Goal: Transaction & Acquisition: Purchase product/service

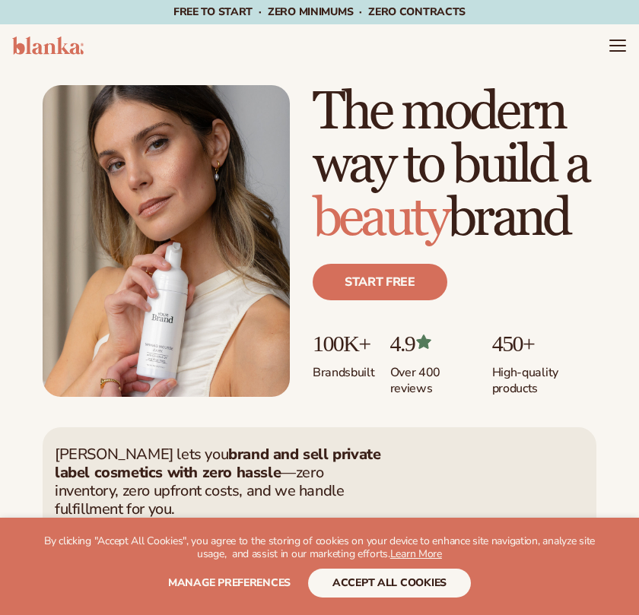
scroll to position [405, 0]
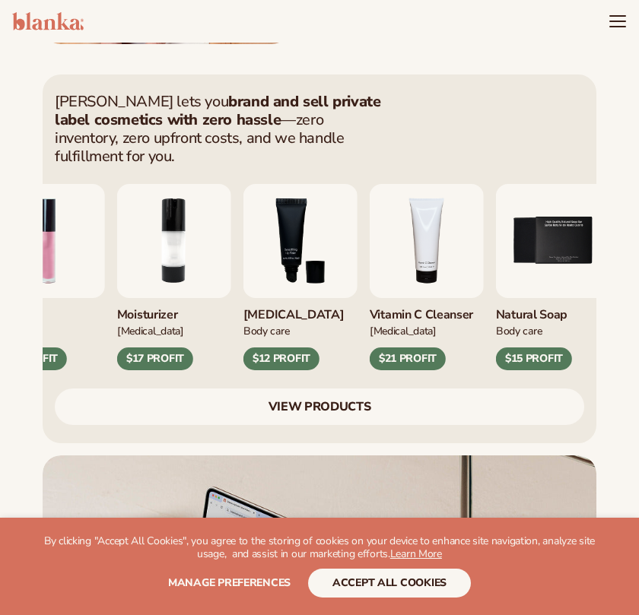
click at [390, 204] on img "4 / 9" at bounding box center [427, 241] width 114 height 114
click at [403, 348] on div "$21 PROFIT" at bounding box center [408, 359] width 76 height 23
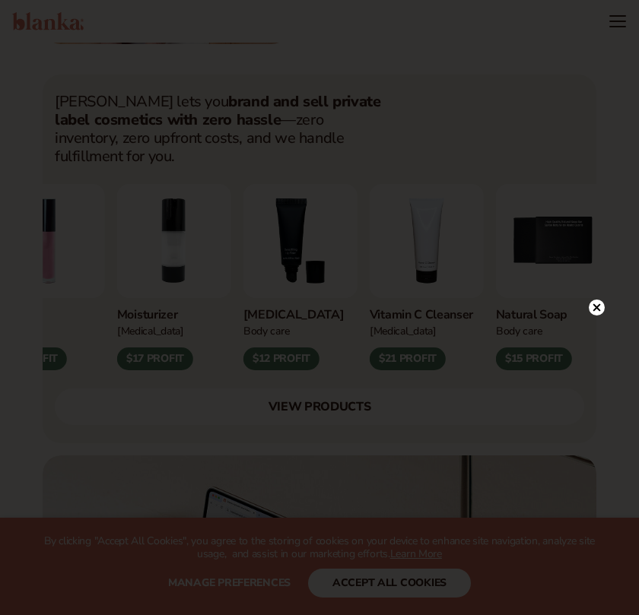
click at [599, 306] on icon at bounding box center [597, 308] width 8 height 8
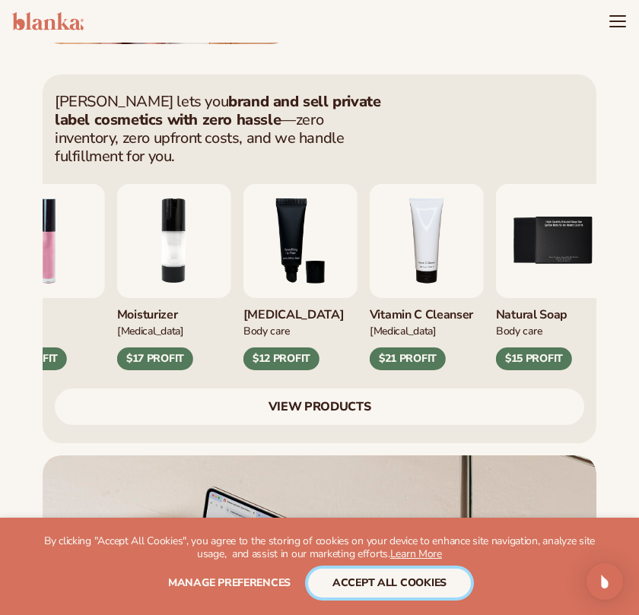
click at [421, 586] on button "accept all cookies" at bounding box center [389, 583] width 163 height 29
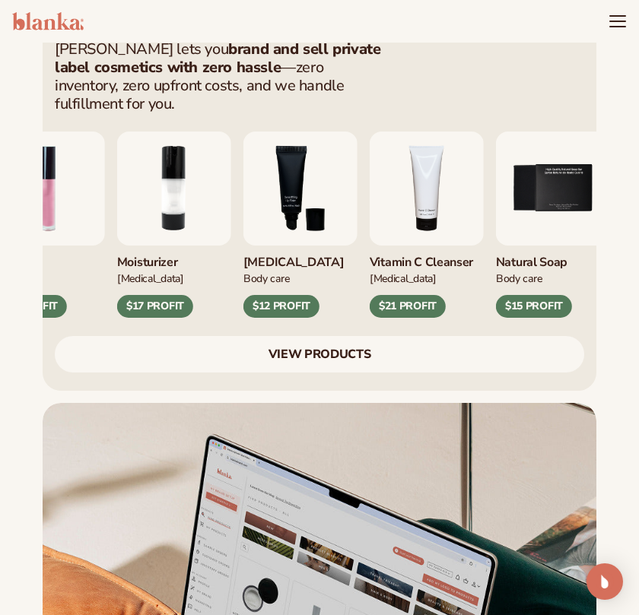
scroll to position [353, 0]
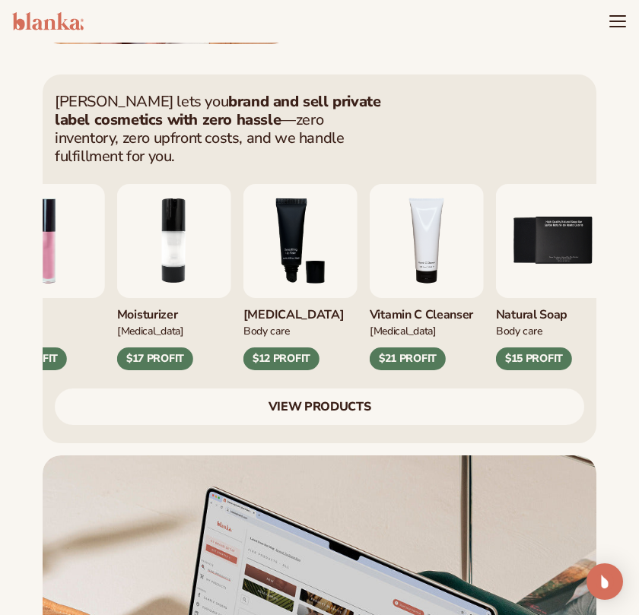
click at [420, 259] on img "4 / 9" at bounding box center [427, 241] width 114 height 114
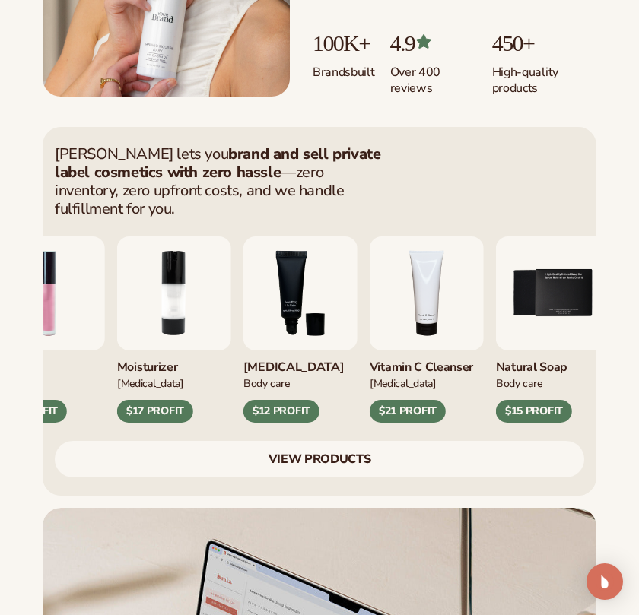
click at [411, 400] on div "$21 PROFIT" at bounding box center [408, 411] width 76 height 23
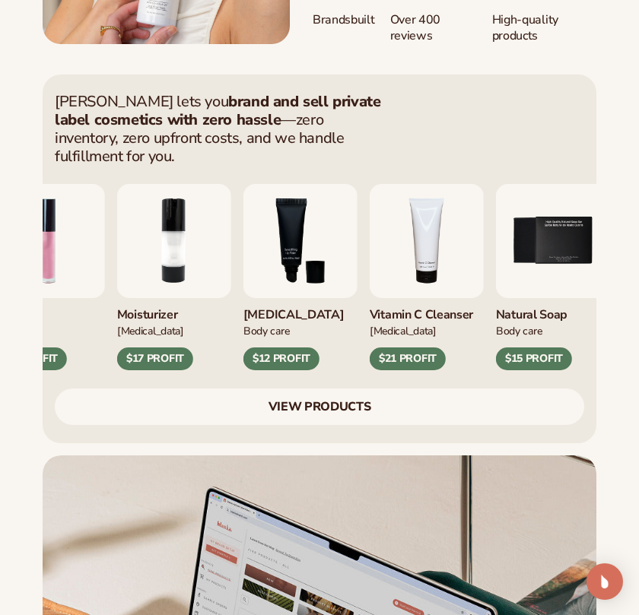
click at [333, 389] on link "VIEW PRODUCTS" at bounding box center [319, 407] width 529 height 37
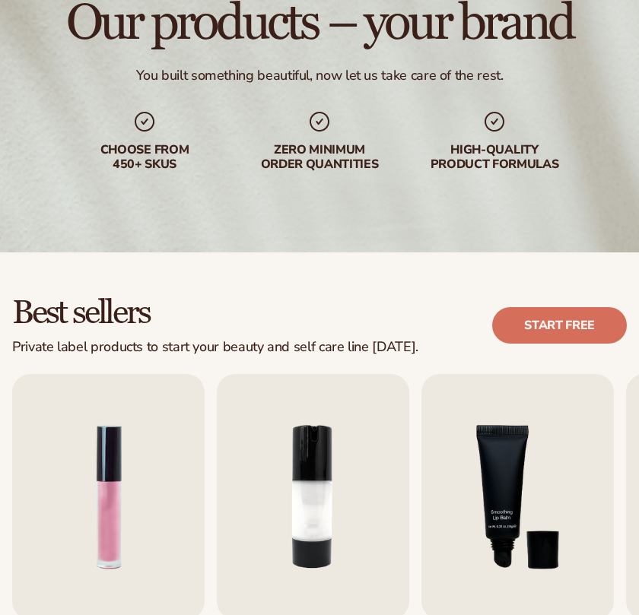
scroll to position [608, 0]
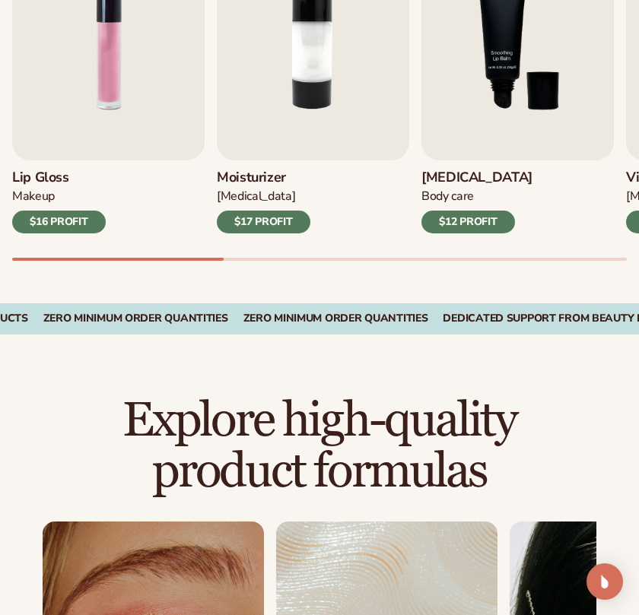
click at [278, 220] on div "$17 PROFIT" at bounding box center [264, 222] width 94 height 23
click at [280, 219] on div "$17 PROFIT" at bounding box center [264, 222] width 94 height 23
click at [317, 94] on img "2 / 9" at bounding box center [313, 38] width 192 height 246
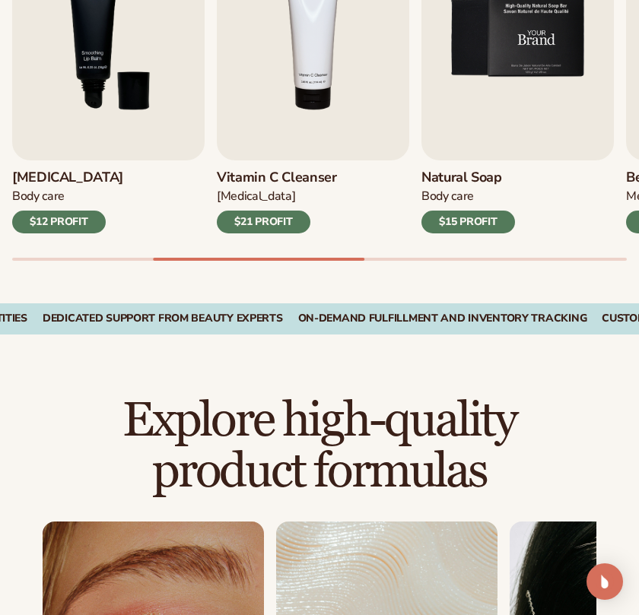
click at [491, 96] on img "5 / 9" at bounding box center [517, 38] width 192 height 246
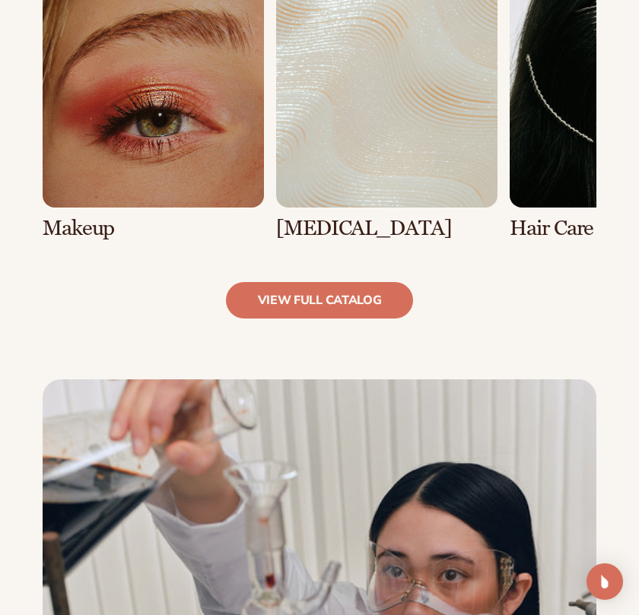
scroll to position [1217, 0]
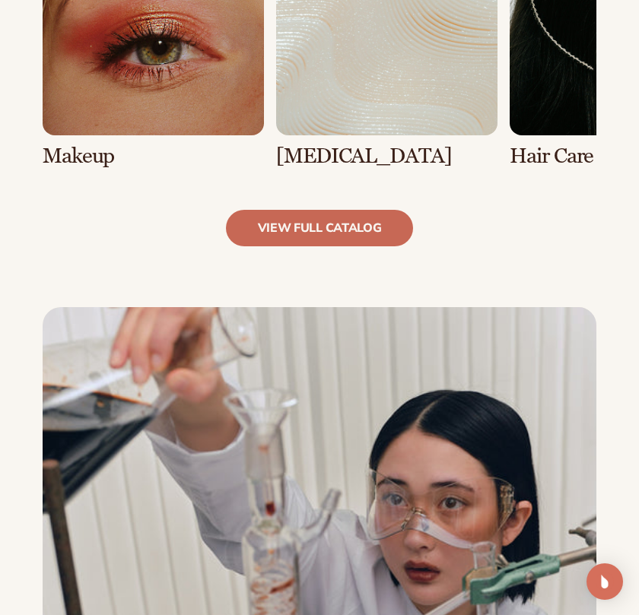
click at [335, 226] on link "view full catalog" at bounding box center [320, 228] width 188 height 37
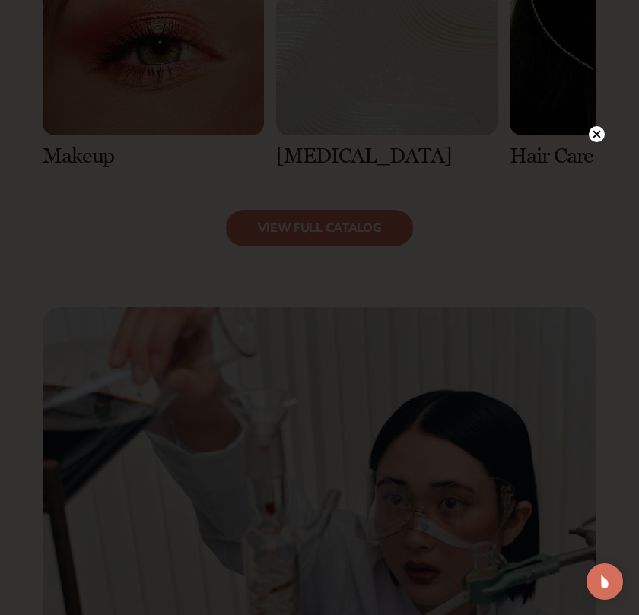
click at [599, 129] on circle at bounding box center [597, 134] width 16 height 16
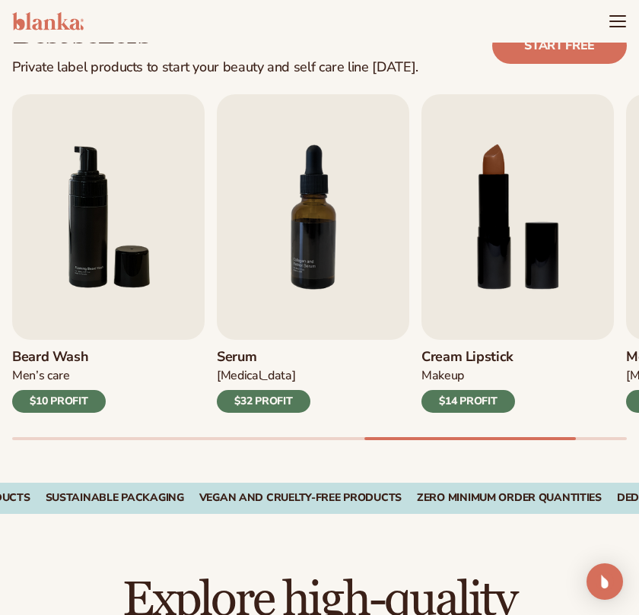
scroll to position [405, 0]
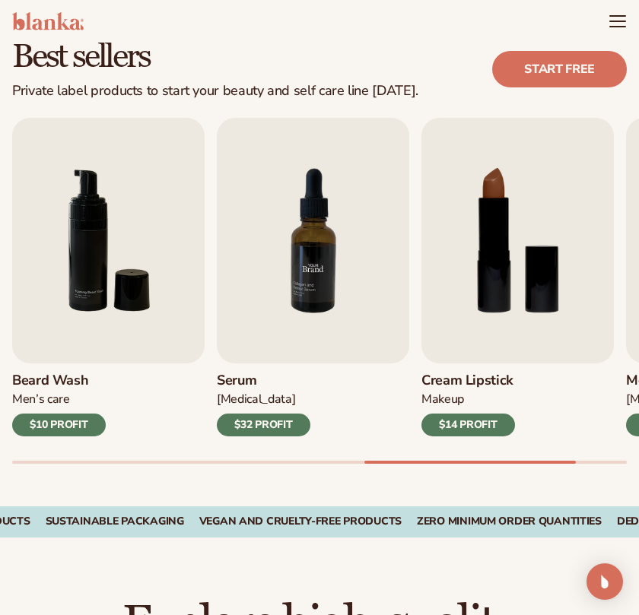
click at [364, 284] on img "7 / 9" at bounding box center [313, 241] width 192 height 246
